Goal: Book appointment/travel/reservation

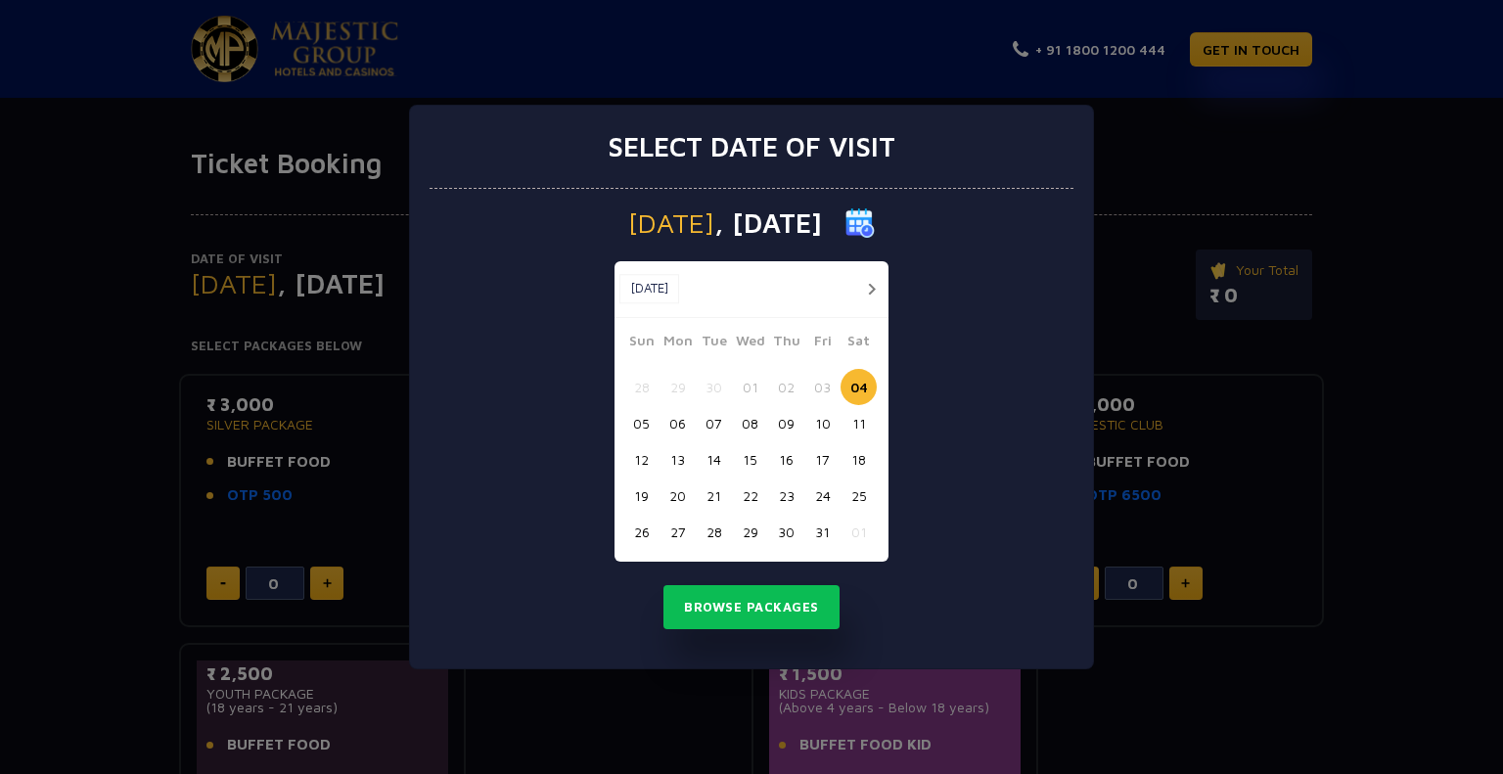
click at [682, 424] on button "06" at bounding box center [678, 423] width 36 height 36
click at [705, 610] on button "Browse Packages" at bounding box center [751, 607] width 176 height 45
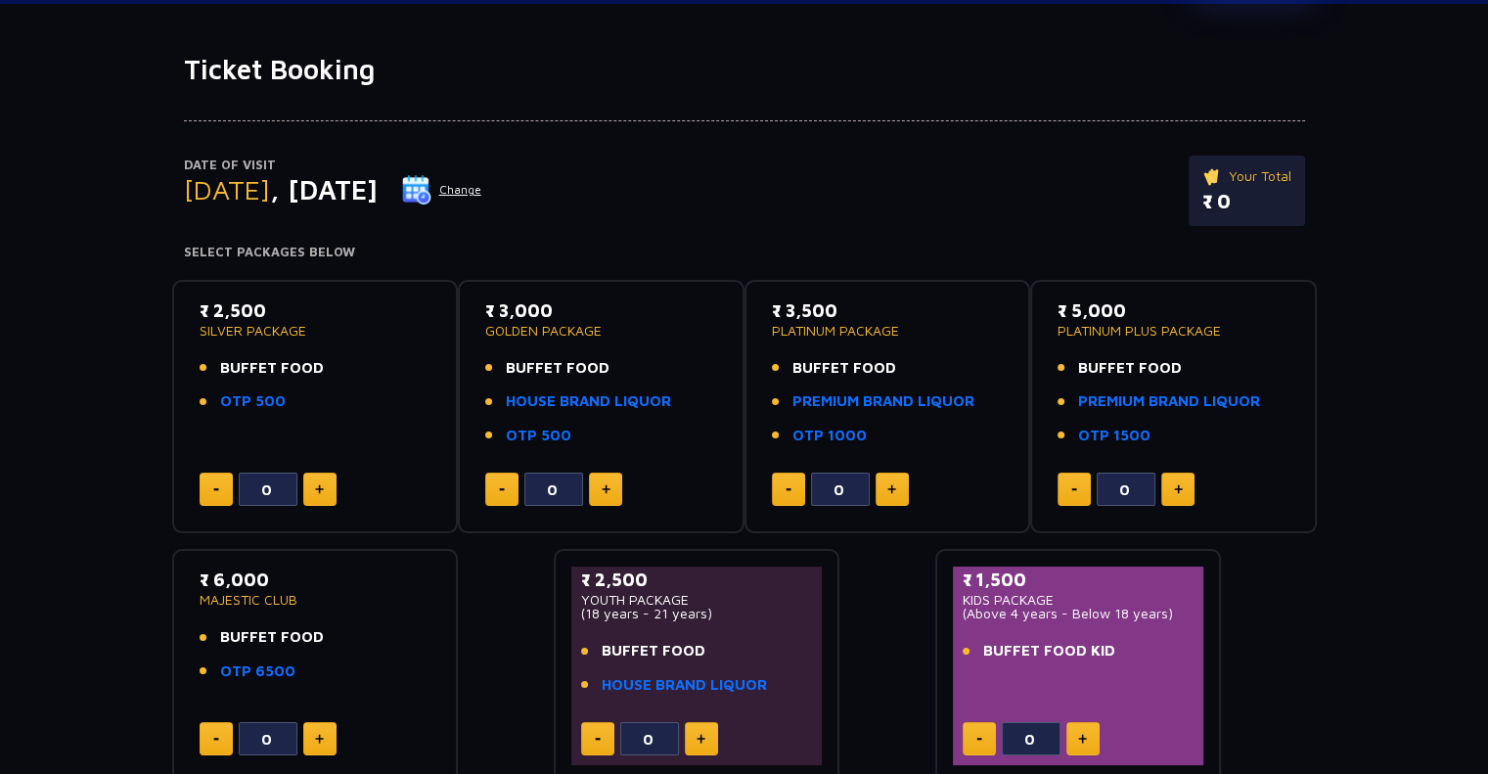
scroll to position [93, 0]
click at [324, 486] on button at bounding box center [319, 490] width 33 height 33
click at [215, 483] on button at bounding box center [216, 490] width 33 height 33
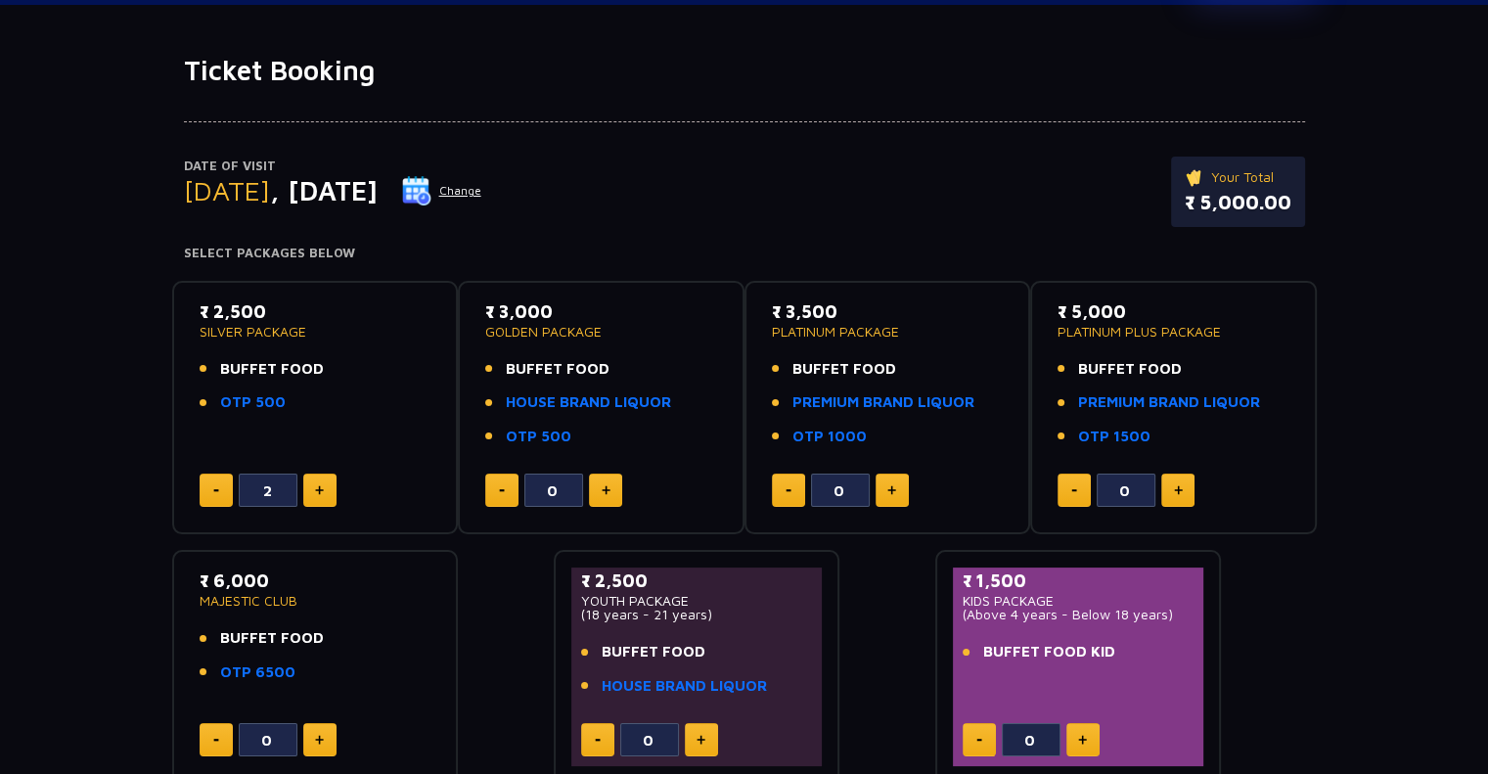
click at [215, 483] on button at bounding box center [216, 490] width 33 height 33
click at [310, 487] on button at bounding box center [319, 490] width 33 height 33
click at [204, 488] on button at bounding box center [216, 490] width 33 height 33
type input "0"
